Goal: Task Accomplishment & Management: Manage account settings

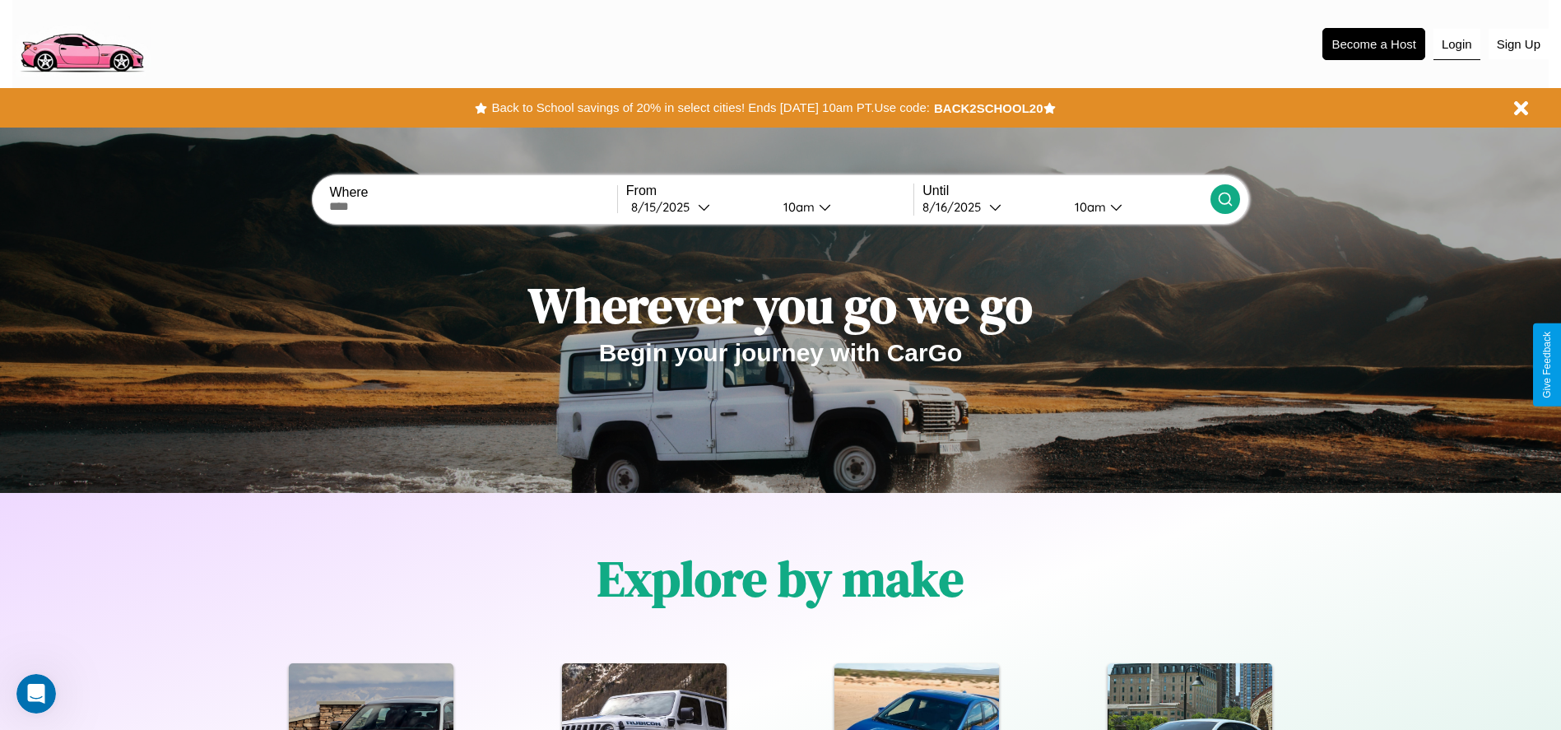
click at [1457, 44] on button "Login" at bounding box center [1456, 44] width 47 height 31
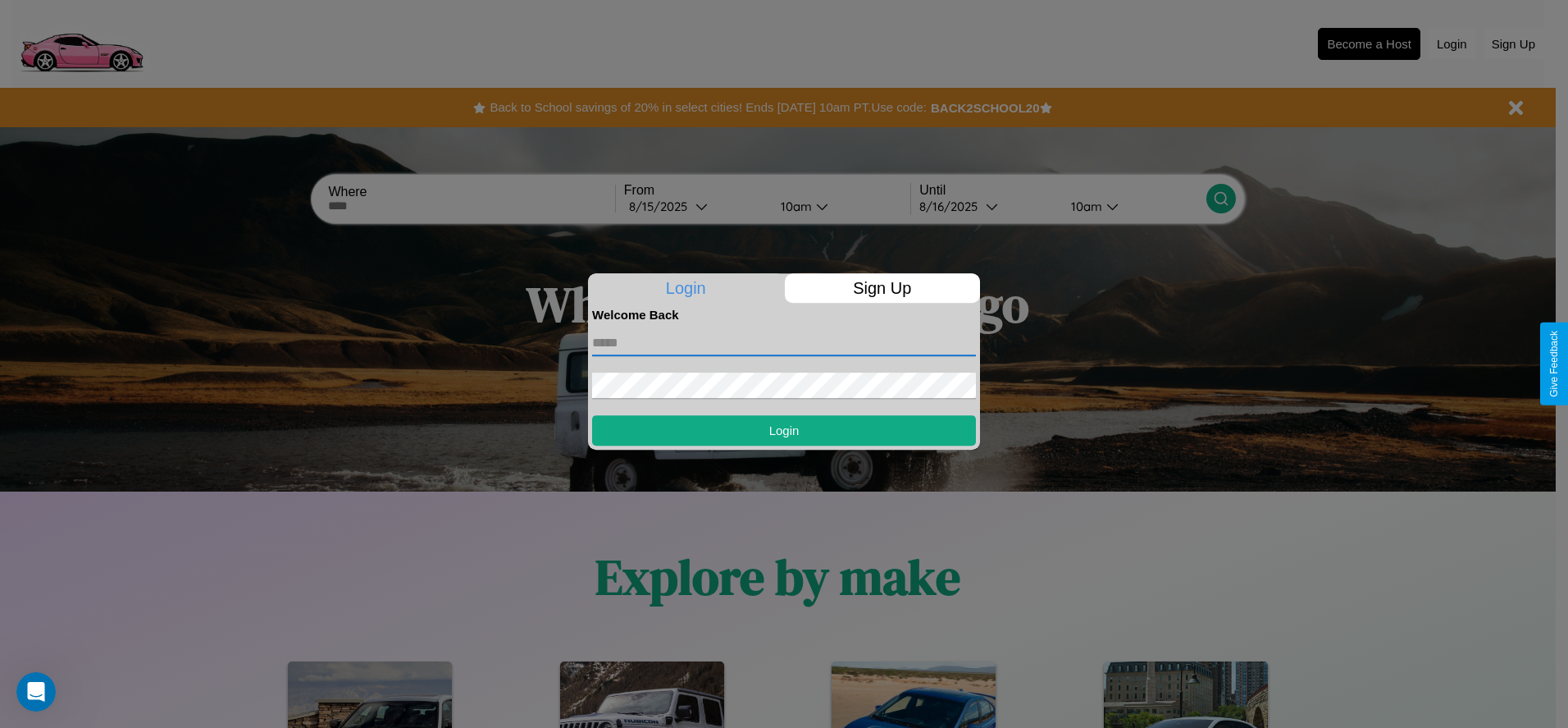
click at [784, 342] on input "text" at bounding box center [784, 343] width 384 height 26
type input "**********"
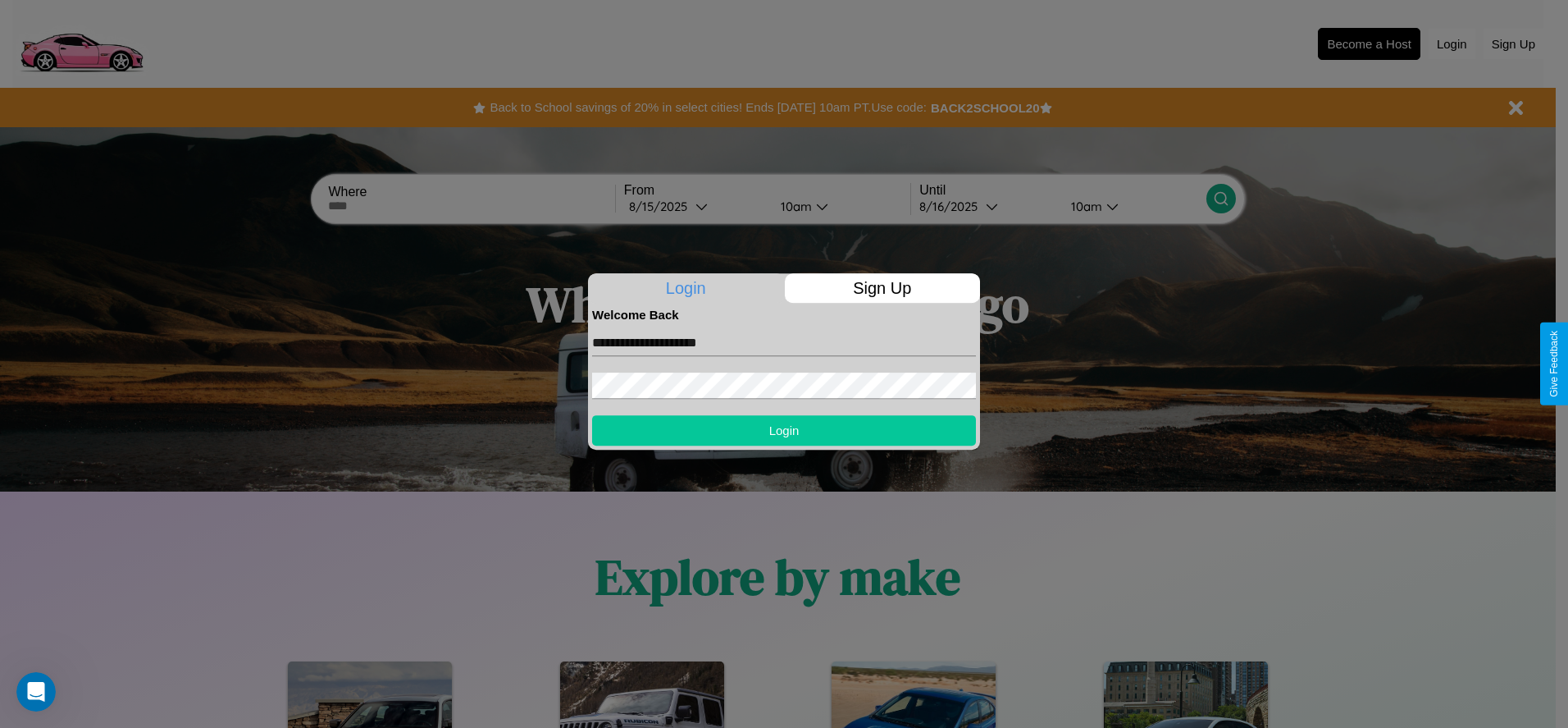
click at [784, 430] on button "Login" at bounding box center [784, 430] width 384 height 30
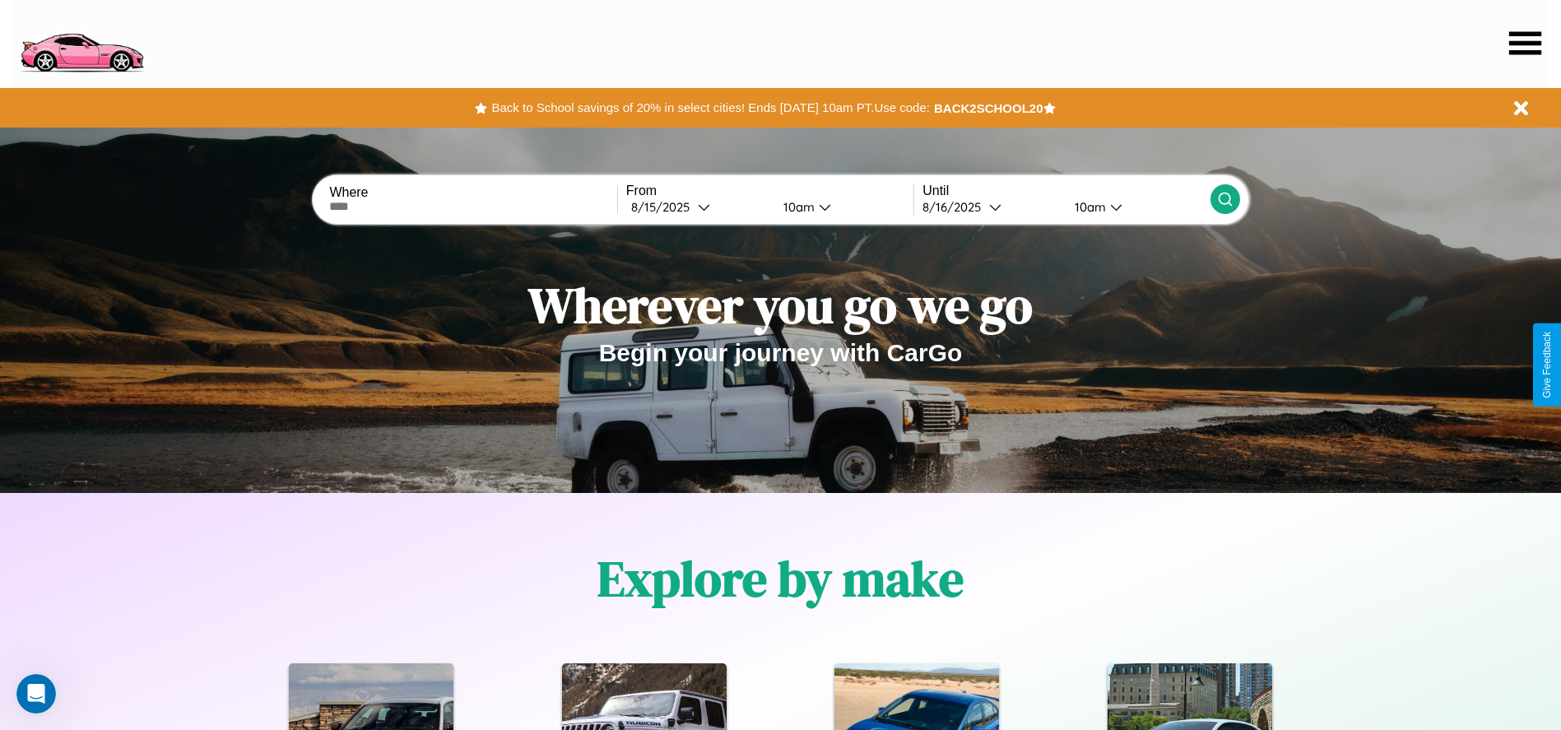
click at [1525, 43] on icon at bounding box center [1525, 42] width 32 height 23
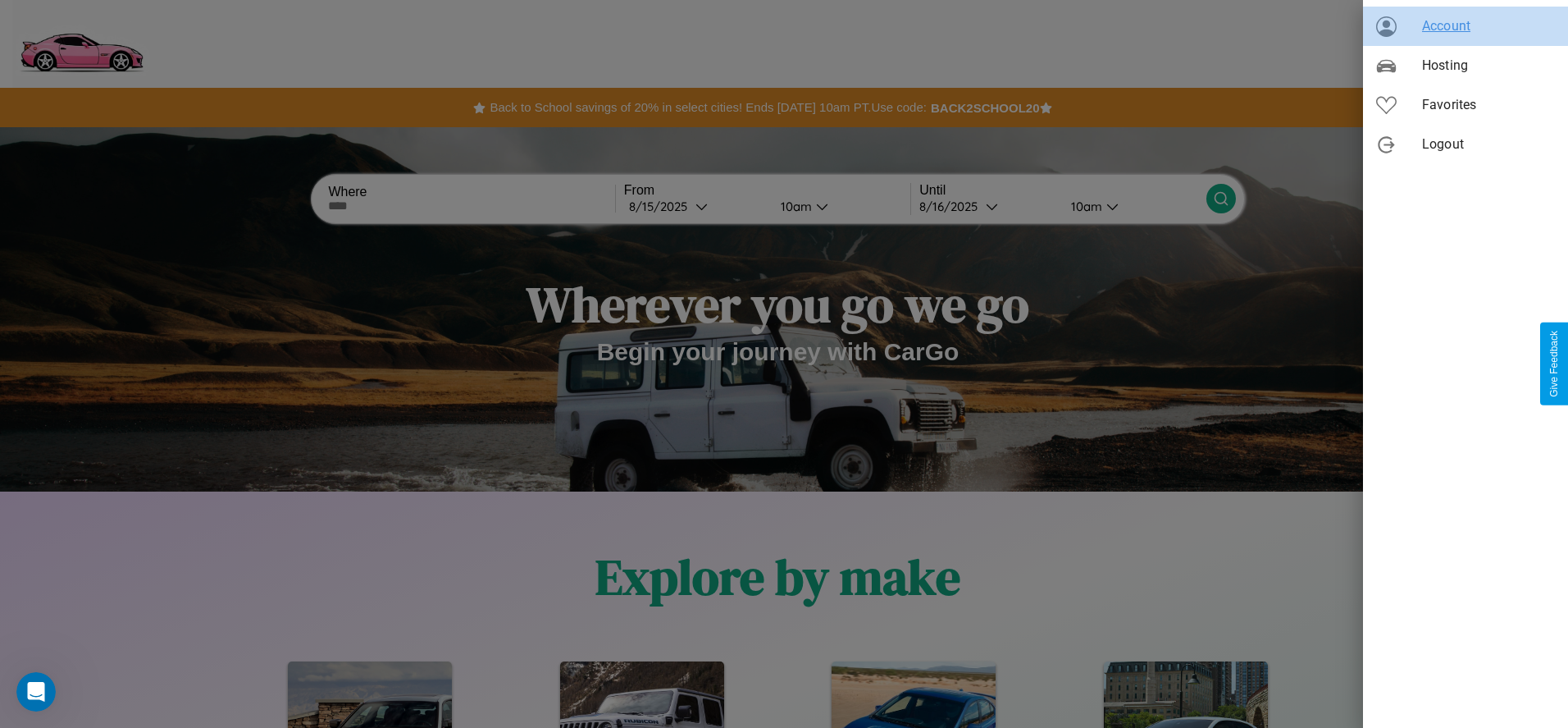
click at [1465, 26] on span "Account" at bounding box center [1488, 26] width 133 height 20
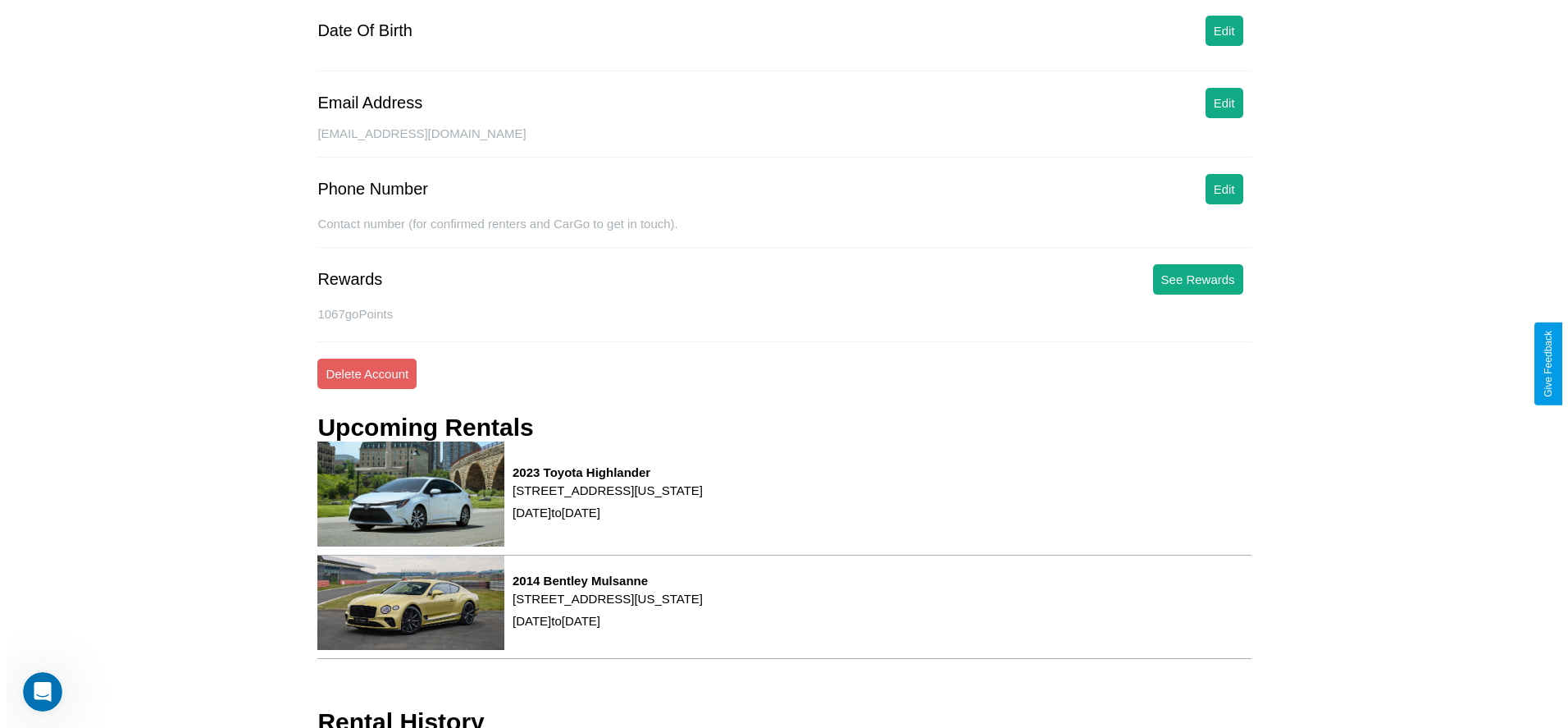
scroll to position [221, 0]
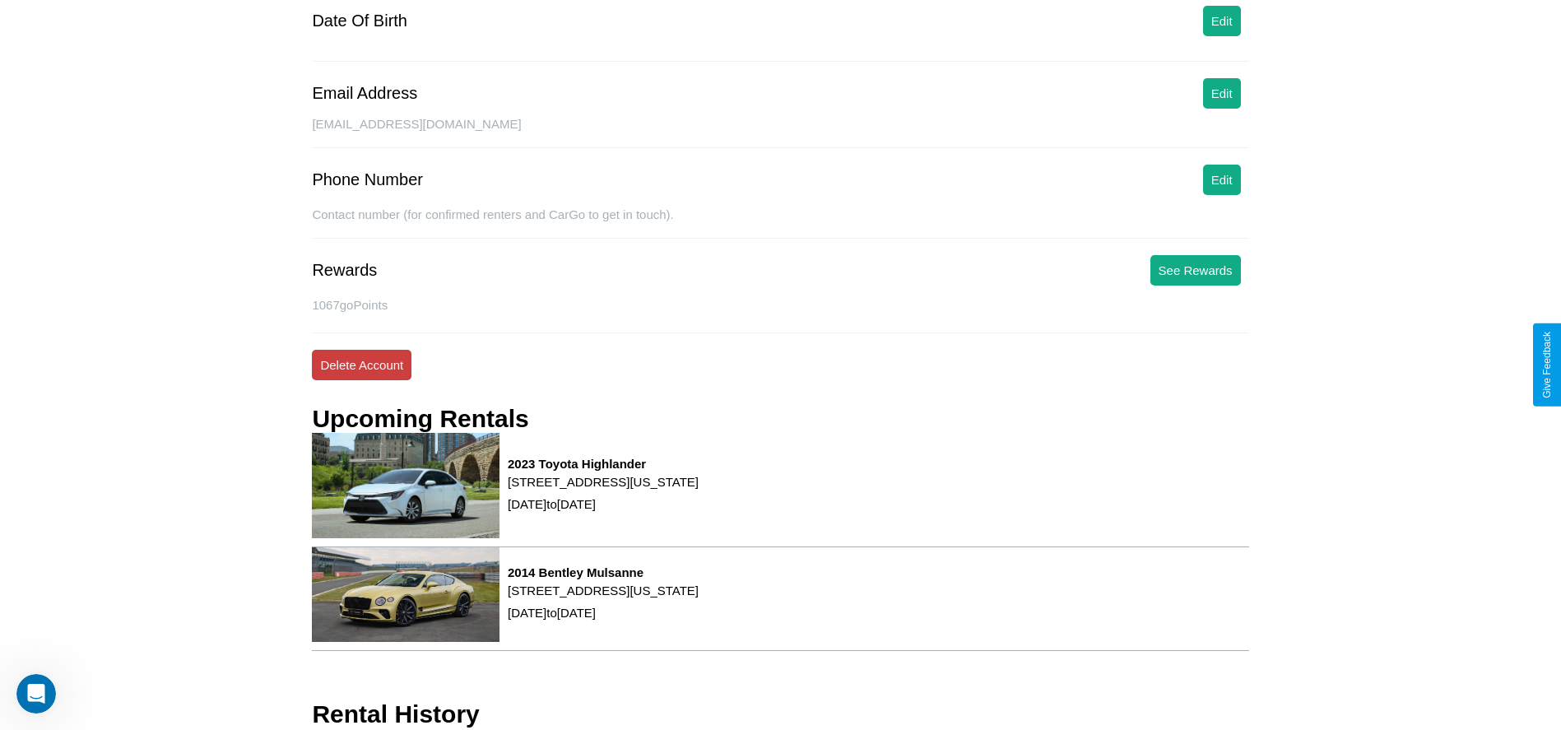
click at [361, 365] on button "Delete Account" at bounding box center [362, 365] width 100 height 30
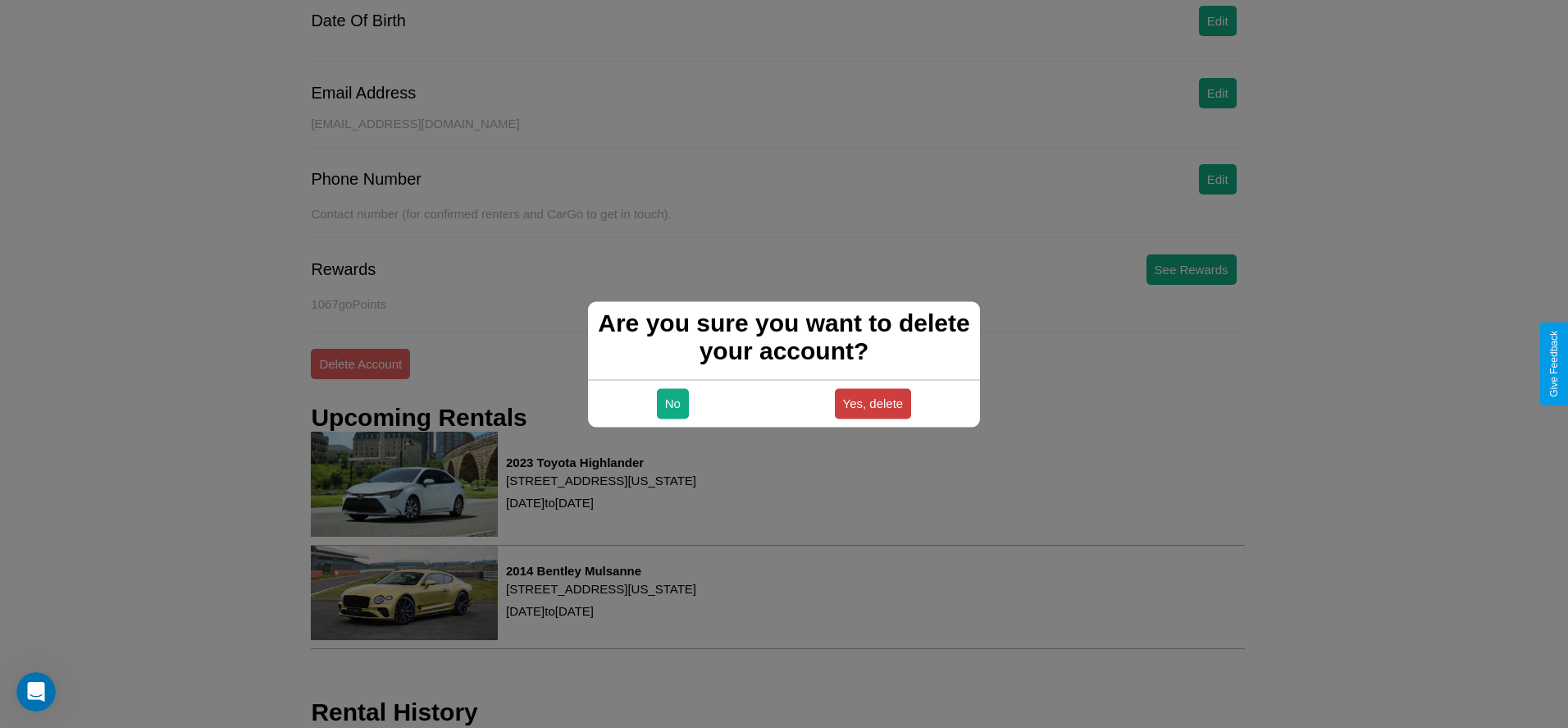
click at [873, 403] on button "Yes, delete" at bounding box center [873, 403] width 77 height 30
